Goal: Check status: Check status

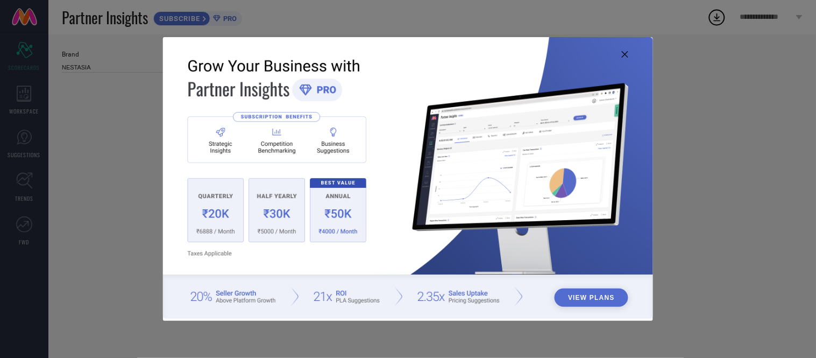
click at [625, 54] on icon at bounding box center [625, 54] width 6 height 6
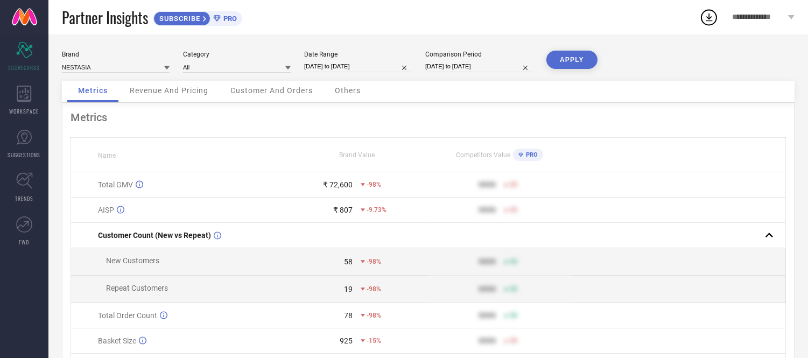
click at [336, 67] on input "[DATE] to [DATE]" at bounding box center [358, 66] width 108 height 11
select select "7"
select select "2025"
select select "8"
select select "2025"
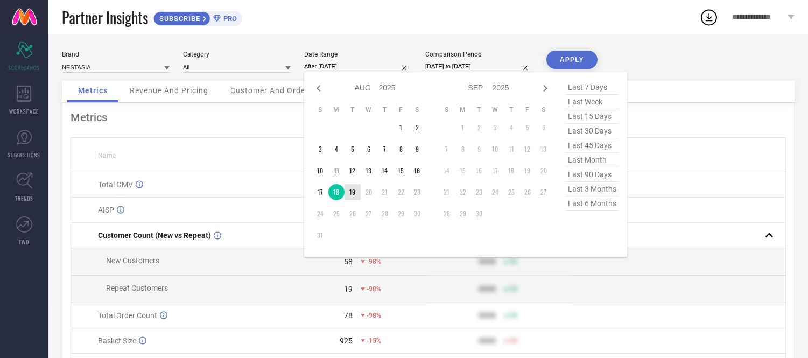
click at [349, 191] on td "19" at bounding box center [352, 192] width 16 height 16
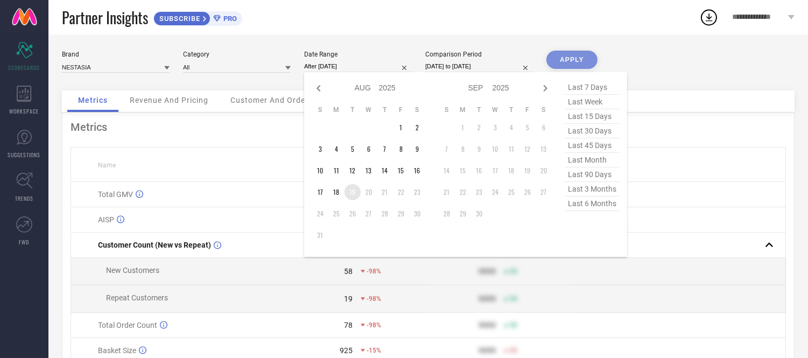
type input "[DATE] to [DATE]"
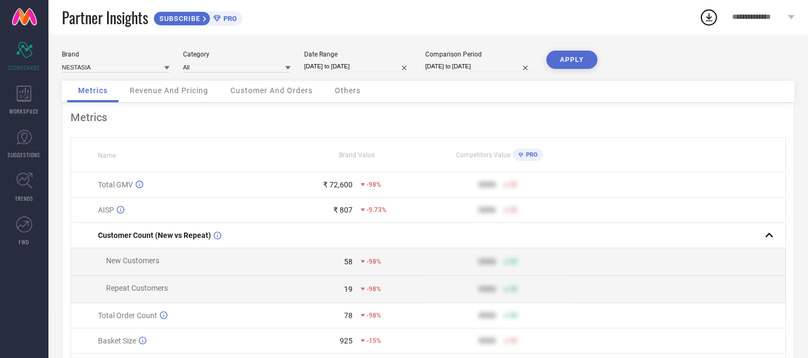
click at [584, 55] on button "APPLY" at bounding box center [571, 60] width 51 height 18
click at [354, 94] on span "Others" at bounding box center [348, 90] width 26 height 9
